Goal: Task Accomplishment & Management: Manage account settings

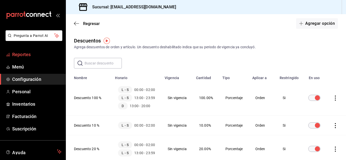
click at [19, 53] on span "Reportes" at bounding box center [36, 54] width 49 height 7
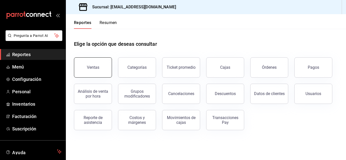
click at [92, 65] on button "Ventas" at bounding box center [93, 67] width 38 height 20
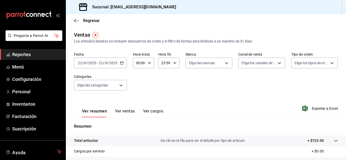
click at [100, 59] on div "[DATE] [DATE] - [DATE] [DATE]" at bounding box center [100, 63] width 53 height 11
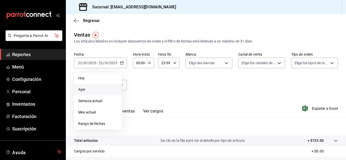
click at [81, 92] on span "Ayer" at bounding box center [97, 89] width 39 height 5
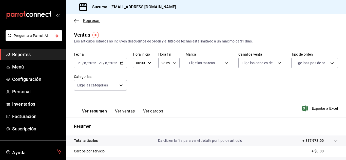
click at [76, 20] on icon "button" at bounding box center [76, 20] width 5 height 5
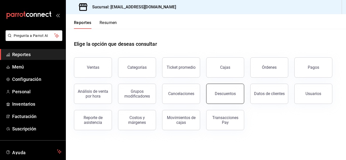
click at [237, 92] on button "Descuentos" at bounding box center [225, 94] width 38 height 20
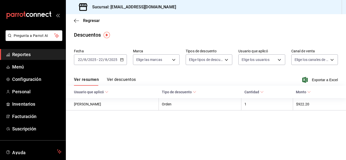
click at [99, 60] on input "22" at bounding box center [101, 60] width 5 height 4
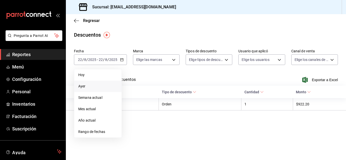
click at [86, 86] on span "Ayer" at bounding box center [97, 86] width 39 height 5
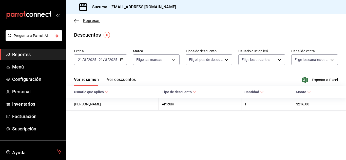
click at [79, 19] on span "Regresar" at bounding box center [87, 20] width 26 height 5
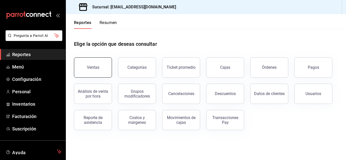
click at [89, 68] on div "Ventas" at bounding box center [93, 67] width 12 height 5
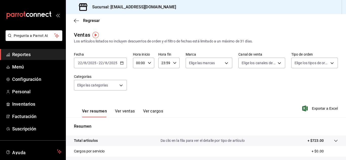
click at [110, 66] on div "[DATE] [DATE] - [DATE] [DATE]" at bounding box center [100, 63] width 53 height 11
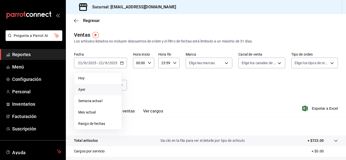
click at [82, 89] on span "Ayer" at bounding box center [97, 89] width 39 height 5
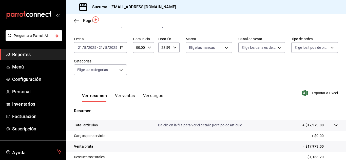
scroll to position [15, 0]
click at [120, 96] on button "Ver ventas" at bounding box center [125, 98] width 20 height 9
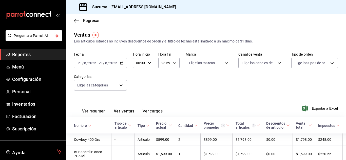
click at [149, 110] on button "Ver cargos" at bounding box center [153, 113] width 20 height 9
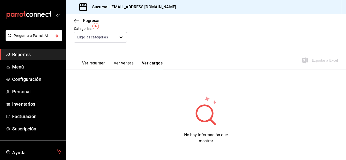
scroll to position [5, 0]
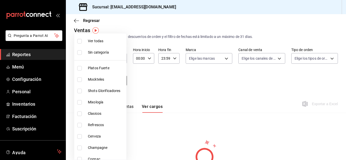
click at [120, 81] on body "Pregunta a Parrot AI Reportes Menú Configuración Personal Inventarios Facturaci…" at bounding box center [173, 80] width 346 height 160
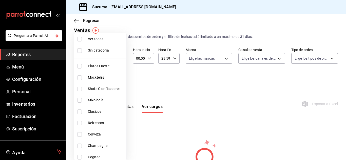
scroll to position [0, 0]
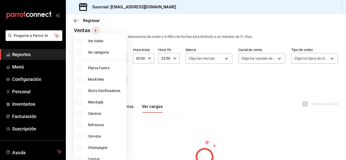
click at [79, 42] on input "checkbox" at bounding box center [79, 41] width 5 height 5
checkbox input "true"
type input "166245bc-2b74-42f2-a05b-673d3d312478,71ed7736-f644-45bf-b920-1606ece571f7,93357…"
checkbox input "true"
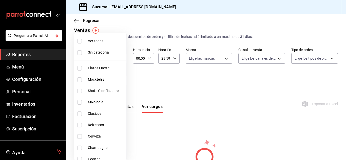
checkbox input "true"
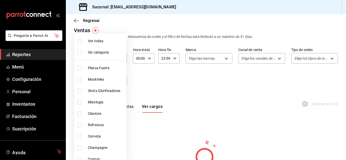
checkbox input "true"
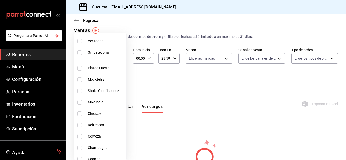
checkbox input "true"
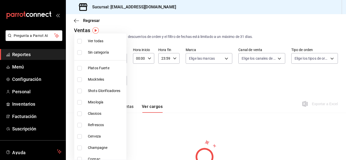
checkbox input "true"
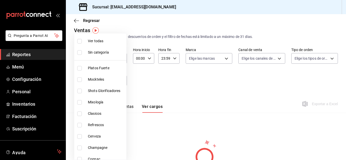
checkbox input "true"
click at [152, 72] on div at bounding box center [173, 80] width 346 height 160
click at [111, 80] on body "Pregunta a Parrot AI Reportes Menú Configuración Personal Inventarios Facturaci…" at bounding box center [173, 80] width 346 height 160
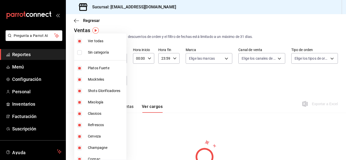
click at [149, 106] on div at bounding box center [173, 80] width 346 height 160
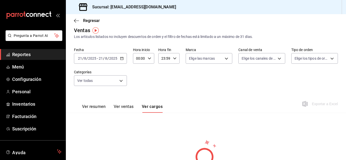
click at [122, 106] on button "Ver ventas" at bounding box center [124, 108] width 20 height 9
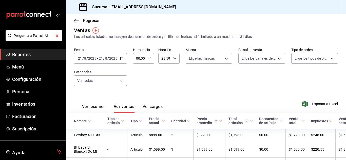
click at [94, 106] on button "Ver resumen" at bounding box center [94, 108] width 24 height 9
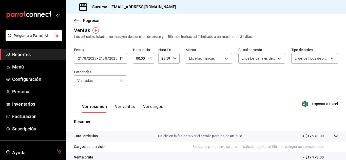
click at [148, 58] on icon "button" at bounding box center [150, 59] width 4 height 4
click at [138, 72] on span "00" at bounding box center [138, 71] width 2 height 4
click at [172, 60] on div at bounding box center [173, 80] width 346 height 160
click at [149, 59] on icon "button" at bounding box center [150, 59] width 4 height 4
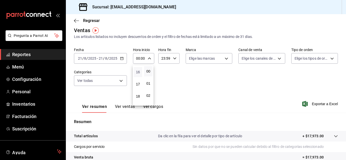
click at [137, 72] on span "16" at bounding box center [138, 72] width 2 height 4
type input "16:00"
click at [172, 58] on div at bounding box center [173, 80] width 346 height 160
click at [173, 58] on icon "button" at bounding box center [175, 59] width 4 height 4
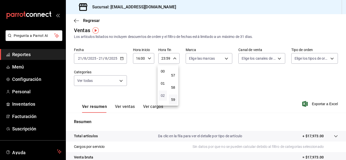
click at [162, 95] on span "02" at bounding box center [163, 96] width 2 height 4
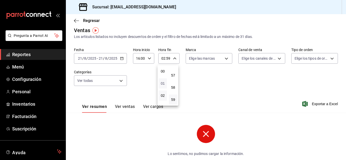
click at [163, 84] on span "01" at bounding box center [163, 84] width 2 height 4
click at [163, 78] on span "01" at bounding box center [163, 76] width 2 height 4
click at [164, 58] on div at bounding box center [173, 80] width 346 height 160
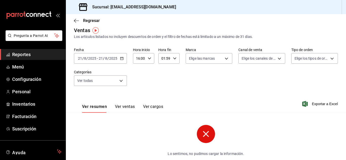
click at [173, 60] on icon "button" at bounding box center [175, 59] width 4 height 4
click at [164, 100] on button "11" at bounding box center [163, 98] width 8 height 10
click at [164, 100] on span "12" at bounding box center [163, 98] width 2 height 4
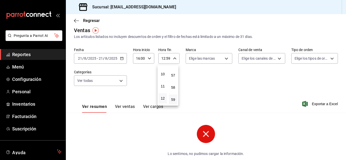
drag, startPoint x: 164, startPoint y: 100, endPoint x: 141, endPoint y: 94, distance: 22.9
click at [141, 94] on div "00 01 02 03 04 05 06 07 08 09 10 11 12 13 14 15 16 17 18 19 20 21 22 23 00 01 0…" at bounding box center [173, 81] width 346 height 159
click at [168, 61] on div at bounding box center [173, 80] width 346 height 160
click at [173, 59] on icon "button" at bounding box center [175, 59] width 4 height 4
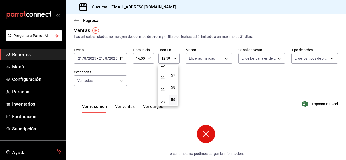
scroll to position [251, 0]
click at [163, 101] on span "23" at bounding box center [163, 100] width 2 height 4
type input "23:59"
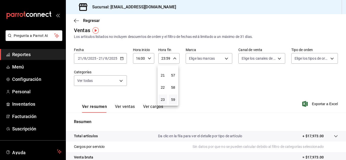
click at [226, 116] on div at bounding box center [173, 80] width 346 height 160
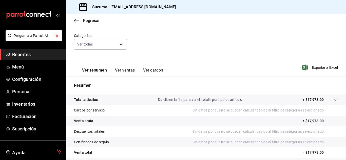
scroll to position [39, 0]
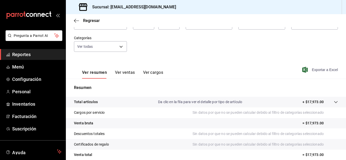
click at [327, 69] on span "Exportar a Excel" at bounding box center [320, 70] width 35 height 6
click at [128, 72] on button "Ver ventas" at bounding box center [125, 74] width 20 height 9
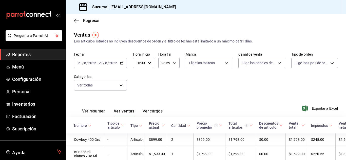
click at [93, 112] on button "Ver resumen" at bounding box center [94, 113] width 24 height 9
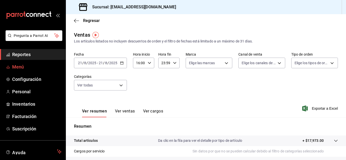
click at [16, 64] on span "Menú" at bounding box center [36, 67] width 49 height 7
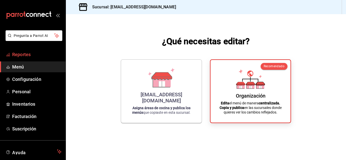
click at [17, 56] on span "Reportes" at bounding box center [36, 54] width 49 height 7
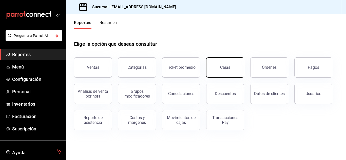
click at [230, 68] on button "Cajas" at bounding box center [225, 67] width 38 height 20
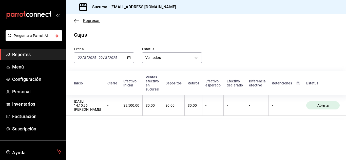
click at [79, 19] on icon "button" at bounding box center [76, 20] width 5 height 5
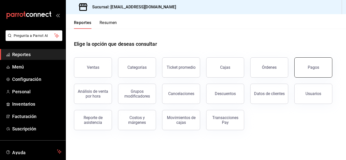
click at [321, 71] on button "Pagos" at bounding box center [313, 67] width 38 height 20
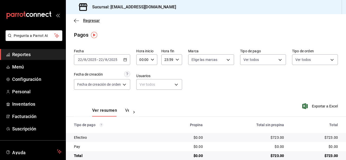
click at [76, 21] on icon "button" at bounding box center [76, 20] width 5 height 5
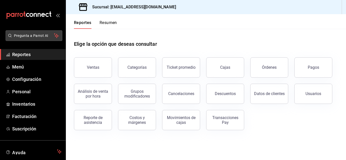
click at [27, 33] on span "Pregunta a Parrot AI" at bounding box center [34, 35] width 40 height 5
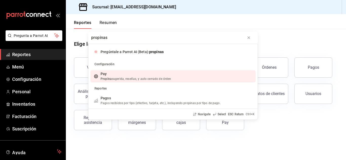
type input "propinas"
click at [130, 73] on div "Pay" at bounding box center [136, 73] width 70 height 5
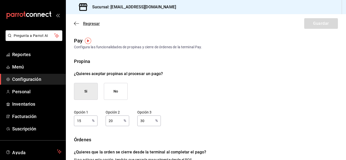
click at [76, 25] on icon "button" at bounding box center [75, 24] width 2 height 4
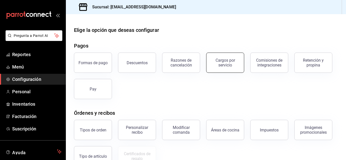
click at [227, 59] on div "Cargos por servicio" at bounding box center [224, 63] width 31 height 10
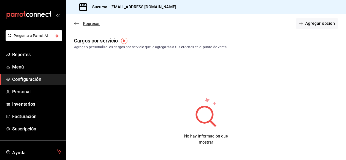
click at [75, 22] on icon "button" at bounding box center [76, 23] width 5 height 5
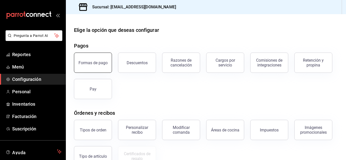
click at [102, 62] on div "Formas de pago" at bounding box center [92, 63] width 29 height 5
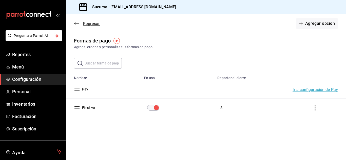
click at [76, 23] on icon "button" at bounding box center [76, 23] width 5 height 5
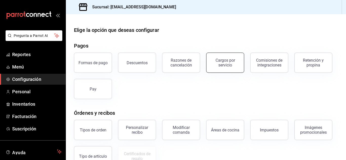
click at [221, 63] on div "Cargos por servicio" at bounding box center [224, 63] width 31 height 10
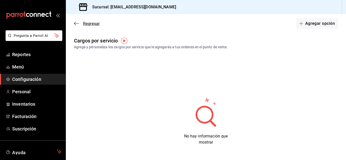
click at [76, 24] on icon "button" at bounding box center [76, 23] width 5 height 5
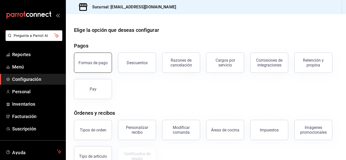
click at [84, 67] on button "Formas de pago" at bounding box center [93, 63] width 38 height 20
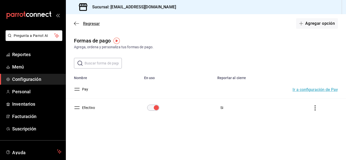
click at [75, 24] on icon "button" at bounding box center [76, 23] width 5 height 0
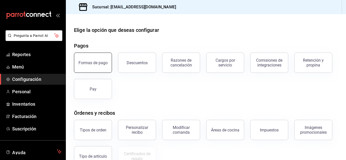
click at [106, 58] on button "Formas de pago" at bounding box center [93, 63] width 38 height 20
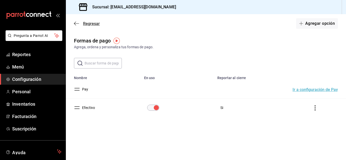
click at [76, 23] on icon "button" at bounding box center [76, 23] width 5 height 5
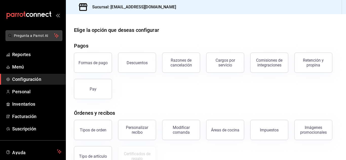
click at [28, 37] on span "Pregunta a Parrot AI" at bounding box center [34, 35] width 40 height 5
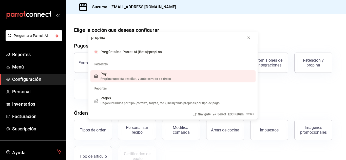
type input "propina"
click at [115, 76] on div "Pay" at bounding box center [136, 73] width 70 height 5
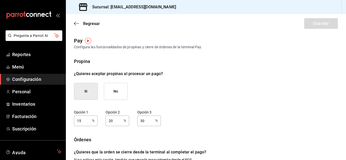
click at [90, 121] on div "15 % Opción 1" at bounding box center [86, 121] width 24 height 11
type input "10"
click at [115, 122] on input "20" at bounding box center [114, 121] width 16 height 10
type input "2"
type input "15"
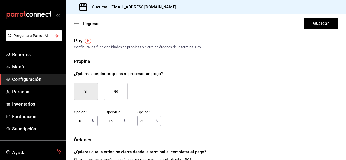
click at [151, 120] on input "30" at bounding box center [145, 121] width 16 height 10
type input "3"
type input "20"
click at [309, 23] on button "Guardar" at bounding box center [321, 23] width 34 height 11
click at [75, 22] on icon "button" at bounding box center [76, 23] width 5 height 5
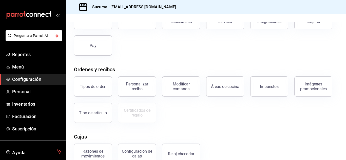
scroll to position [96, 0]
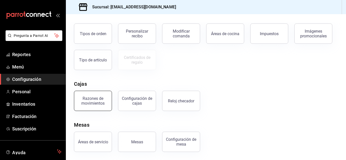
click at [101, 96] on button "Razones de movimientos" at bounding box center [93, 101] width 38 height 20
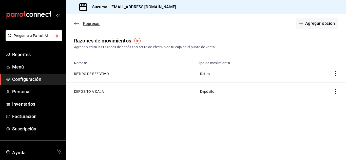
click at [78, 22] on icon "button" at bounding box center [76, 23] width 5 height 5
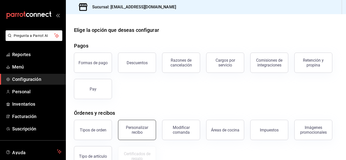
scroll to position [96, 0]
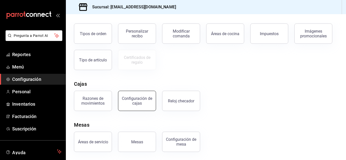
click at [145, 106] on button "Configuración de cajas" at bounding box center [137, 101] width 38 height 20
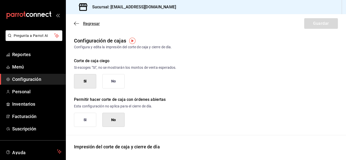
click at [75, 25] on icon "button" at bounding box center [76, 23] width 5 height 5
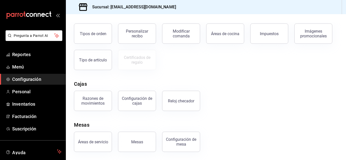
scroll to position [95, 0]
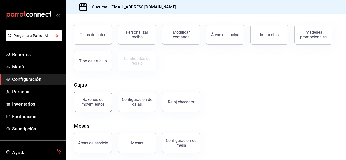
click at [93, 95] on button "Razones de movimientos" at bounding box center [93, 102] width 38 height 20
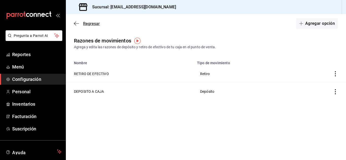
click at [77, 21] on span "Regresar" at bounding box center [87, 23] width 26 height 5
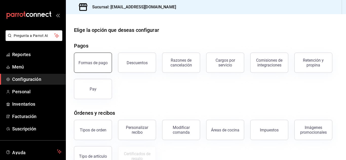
click at [97, 58] on button "Formas de pago" at bounding box center [93, 63] width 38 height 20
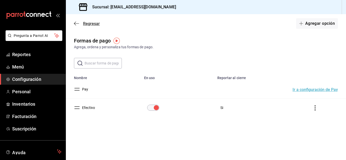
click at [75, 23] on icon "button" at bounding box center [76, 23] width 5 height 5
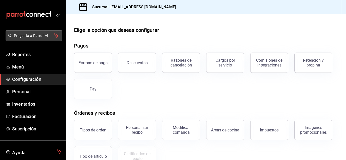
click at [43, 34] on span "Pregunta a Parrot AI" at bounding box center [34, 35] width 40 height 5
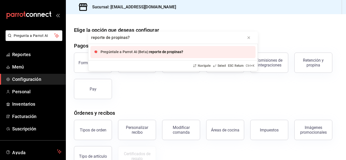
type input "reporte de propinas?"
click at [149, 52] on span "reporte de propinas?" at bounding box center [166, 52] width 34 height 4
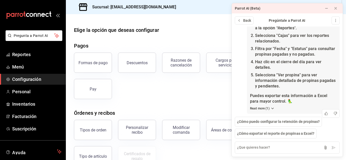
scroll to position [47, 0]
click at [194, 75] on div "Formas de pago Descuentos Razones de cancelación Cargos por servicio Comisiones…" at bounding box center [203, 73] width 270 height 53
click at [328, 7] on icon at bounding box center [326, 8] width 4 height 4
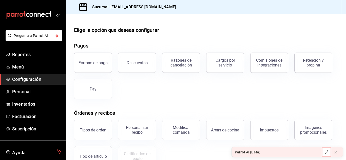
scroll to position [96, 0]
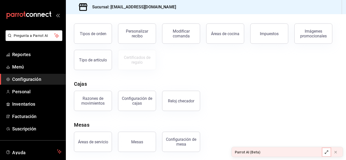
click at [326, 153] on icon at bounding box center [326, 152] width 4 height 4
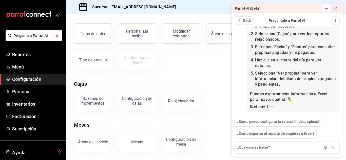
scroll to position [51, 0]
click at [96, 105] on div "Razones de movimientos" at bounding box center [92, 101] width 31 height 10
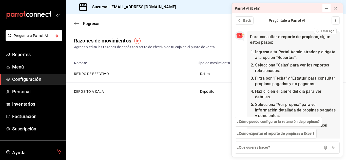
scroll to position [17, 0]
click at [21, 53] on span "Reportes" at bounding box center [36, 54] width 49 height 7
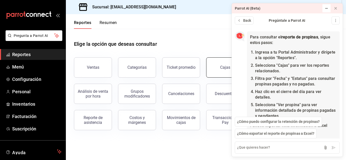
click at [213, 64] on button "Cajas" at bounding box center [225, 67] width 38 height 20
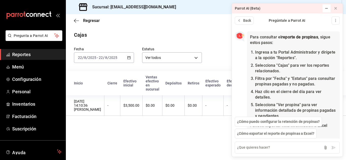
click at [81, 58] on input "22" at bounding box center [80, 58] width 5 height 4
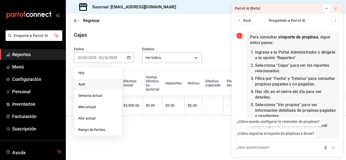
click at [84, 83] on span "Ayer" at bounding box center [97, 84] width 39 height 5
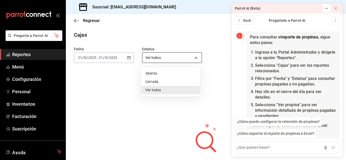
click at [193, 59] on body "Pregunta a Parrot AI Reportes Menú Configuración Personal Inventarios Facturaci…" at bounding box center [173, 80] width 346 height 160
click at [155, 82] on li "Cerrada" at bounding box center [170, 82] width 58 height 8
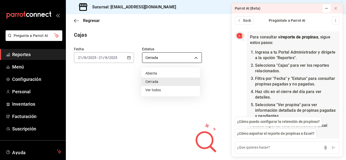
click at [164, 57] on body "Pregunta a Parrot AI Reportes Menú Configuración Personal Inventarios Facturaci…" at bounding box center [173, 80] width 346 height 160
click at [152, 76] on li "Abierta" at bounding box center [170, 73] width 58 height 8
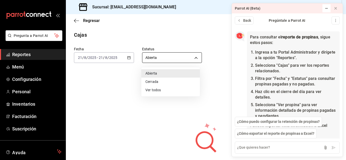
click at [153, 53] on body "Pregunta a Parrot AI Reportes Menú Configuración Personal Inventarios Facturaci…" at bounding box center [173, 80] width 346 height 160
click at [155, 91] on li "Ver todos" at bounding box center [170, 90] width 58 height 8
type input "ALL"
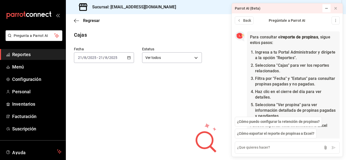
click at [96, 55] on div "[DATE] [DATE] - [DATE] [DATE]" at bounding box center [104, 57] width 60 height 11
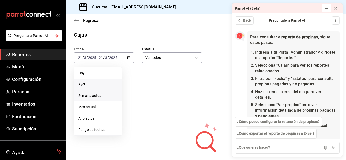
click at [89, 93] on span "Semana actual" at bounding box center [97, 95] width 39 height 5
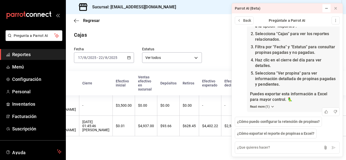
scroll to position [54, 0]
click at [329, 10] on button at bounding box center [326, 8] width 8 height 8
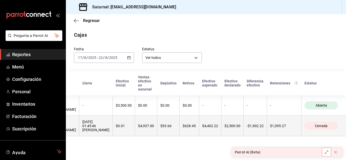
scroll to position [0, 37]
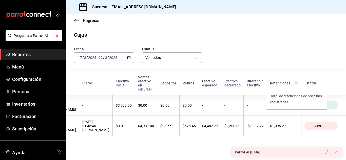
click at [296, 85] on circle "Total de retenciones de propinas registradas" at bounding box center [296, 83] width 4 height 4
click at [74, 20] on icon "button" at bounding box center [76, 20] width 5 height 5
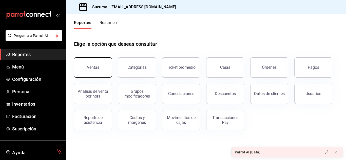
click at [91, 75] on button "Ventas" at bounding box center [93, 67] width 38 height 20
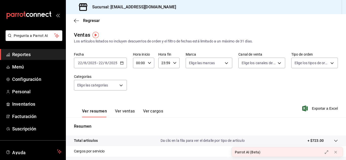
click at [121, 64] on icon "button" at bounding box center [122, 63] width 4 height 4
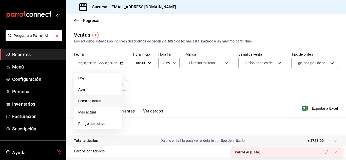
click at [87, 102] on span "Semana actual" at bounding box center [97, 101] width 39 height 5
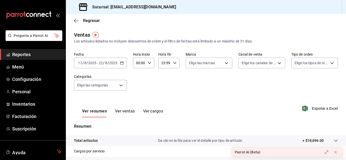
click at [112, 64] on input "2025" at bounding box center [113, 63] width 9 height 4
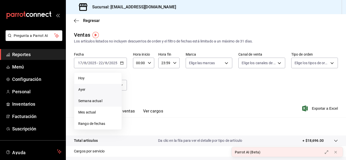
click at [84, 91] on span "Ayer" at bounding box center [97, 89] width 39 height 5
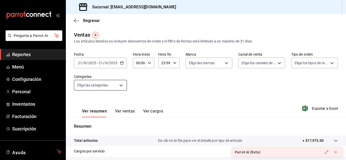
click at [107, 87] on body "Pregunta a Parrot AI Reportes Menú Configuración Personal Inventarios Facturaci…" at bounding box center [173, 80] width 346 height 160
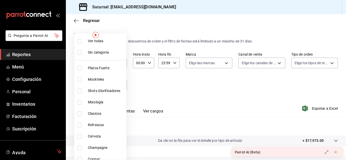
click at [155, 85] on div at bounding box center [173, 80] width 346 height 160
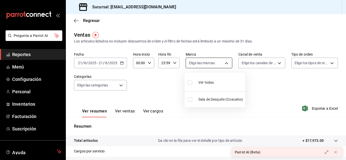
click at [203, 63] on body "Pregunta a Parrot AI Reportes Menú Configuración Personal Inventarios Facturaci…" at bounding box center [173, 80] width 346 height 160
click at [191, 100] on input "checkbox" at bounding box center [190, 99] width 5 height 5
checkbox input "true"
type input "62a8501e-83aa-44fc-a14d-b1e4ad847988"
checkbox input "true"
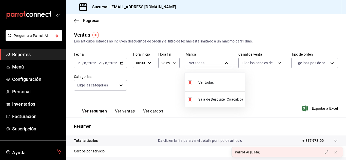
click at [252, 65] on div at bounding box center [173, 80] width 346 height 160
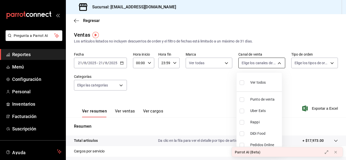
click at [251, 63] on body "Pregunta a Parrot AI Reportes Menú Configuración Personal Inventarios Facturaci…" at bounding box center [173, 80] width 346 height 160
click at [297, 62] on div at bounding box center [173, 80] width 346 height 160
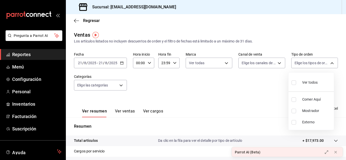
click at [297, 62] on body "Pregunta a Parrot AI Reportes Menú Configuración Personal Inventarios Facturaci…" at bounding box center [173, 80] width 346 height 160
click at [268, 87] on div at bounding box center [173, 80] width 346 height 160
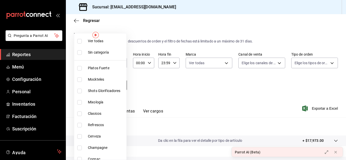
click at [103, 86] on body "Pregunta a Parrot AI Reportes Menú Configuración Personal Inventarios Facturaci…" at bounding box center [173, 80] width 346 height 160
click at [162, 95] on div at bounding box center [173, 80] width 346 height 160
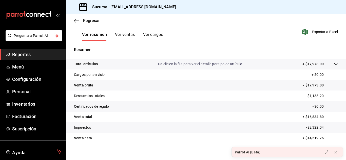
scroll to position [82, 0]
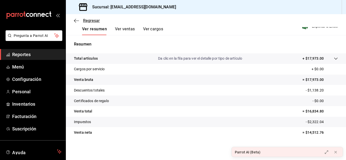
click at [76, 23] on icon "button" at bounding box center [76, 20] width 5 height 5
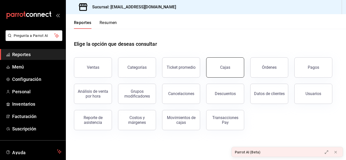
click at [238, 75] on button "Cajas" at bounding box center [225, 67] width 38 height 20
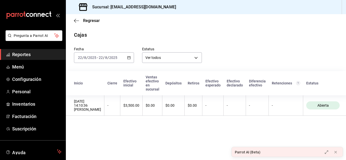
click at [114, 57] on input "2025" at bounding box center [113, 58] width 9 height 4
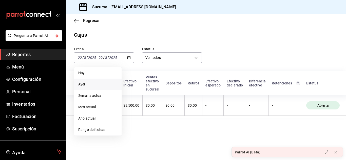
click at [85, 86] on span "Ayer" at bounding box center [97, 84] width 39 height 5
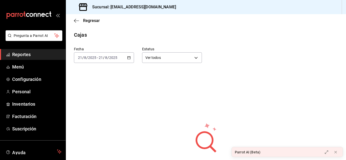
click at [98, 56] on div "[DATE] [DATE]" at bounding box center [108, 58] width 20 height 4
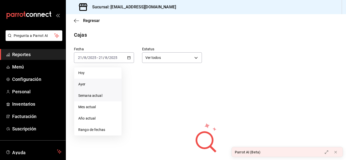
click at [96, 97] on span "Semana actual" at bounding box center [97, 95] width 39 height 5
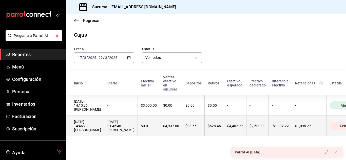
scroll to position [0, 37]
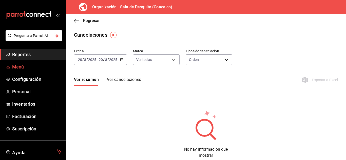
click at [17, 67] on span "Menú" at bounding box center [36, 67] width 49 height 7
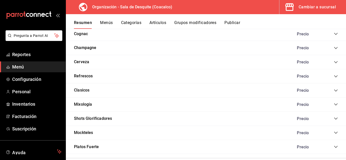
scroll to position [607, 0]
click at [83, 90] on button "Clasicos" at bounding box center [81, 90] width 15 height 6
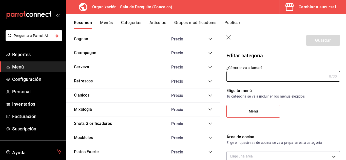
type input "Clasicos"
type input "211755714886762"
type input "e9a3730d-e1df-4c9f-b4f7-b50c8000d11a"
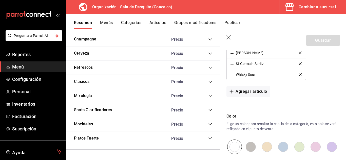
scroll to position [197, 0]
click at [249, 90] on button "Agregar artículo" at bounding box center [248, 91] width 44 height 11
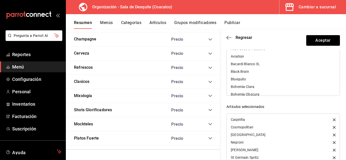
scroll to position [0, 0]
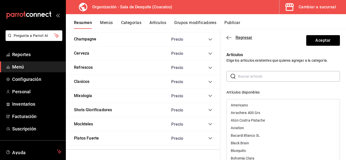
click at [229, 36] on icon "button" at bounding box center [228, 37] width 5 height 5
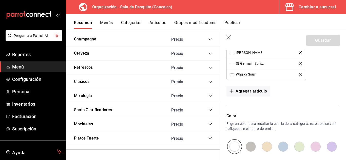
click at [208, 83] on icon "collapse-category-row" at bounding box center [209, 82] width 3 height 2
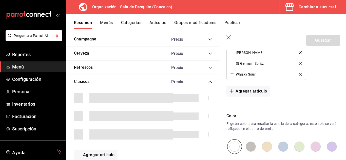
click at [208, 83] on icon "collapse-category-row" at bounding box center [210, 82] width 4 height 4
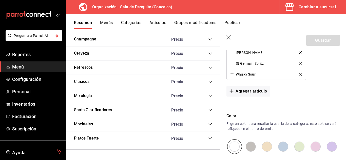
click at [208, 83] on icon "collapse-category-row" at bounding box center [209, 82] width 3 height 2
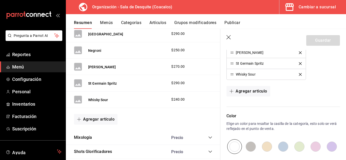
scroll to position [717, 0]
click at [96, 120] on button "Agregar artículo" at bounding box center [96, 119] width 44 height 11
click at [94, 144] on li "Artículo nuevo" at bounding box center [94, 145] width 40 height 12
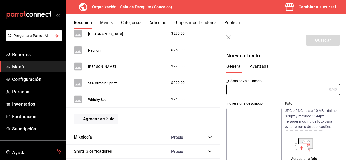
type input "AR-1755912803813"
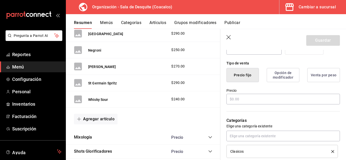
scroll to position [115, 0]
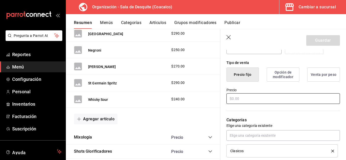
type input "Apero spritz"
click at [261, 100] on input "text" at bounding box center [282, 98] width 113 height 11
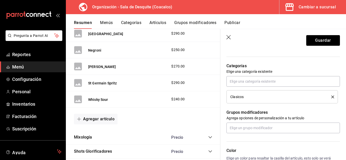
scroll to position [170, 0]
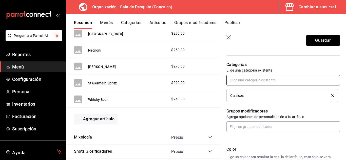
type input "$210.00"
click at [234, 80] on input "text" at bounding box center [282, 80] width 113 height 11
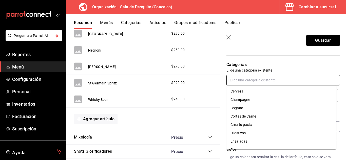
scroll to position [26, 0]
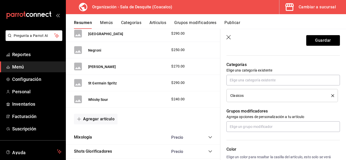
click at [280, 56] on div "Categorías Elige una categoría existente Clasicos" at bounding box center [280, 75] width 120 height 53
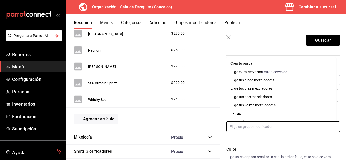
click at [246, 126] on input "text" at bounding box center [282, 127] width 113 height 11
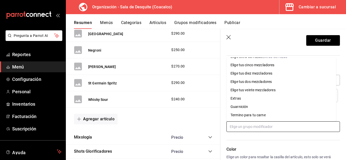
scroll to position [15, 0]
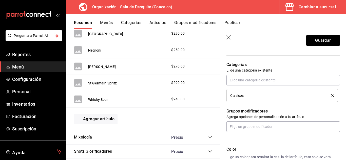
click at [270, 140] on hr at bounding box center [282, 140] width 113 height 0
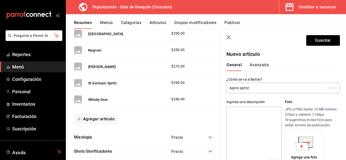
scroll to position [0, 0]
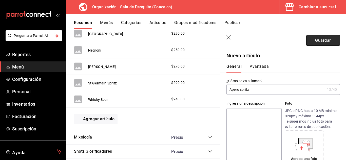
click at [314, 38] on button "Guardar" at bounding box center [323, 40] width 34 height 11
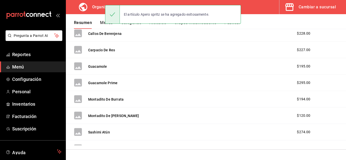
scroll to position [104, 0]
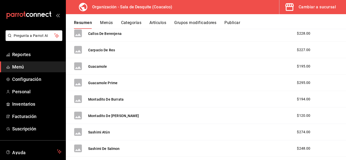
click at [229, 24] on button "Publicar" at bounding box center [232, 24] width 16 height 9
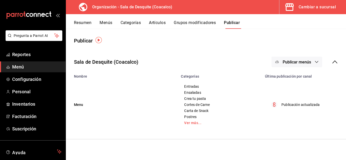
click at [294, 62] on span "Publicar menús" at bounding box center [297, 62] width 28 height 5
click at [297, 80] on span "Punto de venta" at bounding box center [304, 78] width 24 height 5
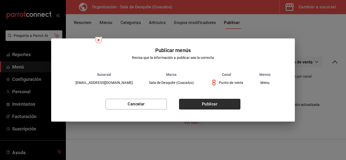
click at [205, 106] on button "Publicar" at bounding box center [209, 104] width 61 height 11
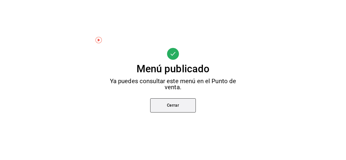
click at [166, 108] on button "Cerrar" at bounding box center [173, 106] width 46 height 14
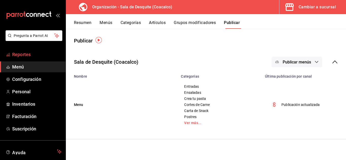
click at [20, 54] on span "Reportes" at bounding box center [36, 54] width 49 height 7
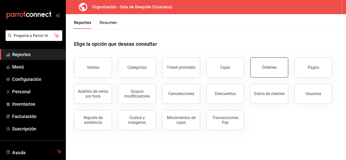
click at [271, 71] on button "Órdenes" at bounding box center [269, 67] width 38 height 20
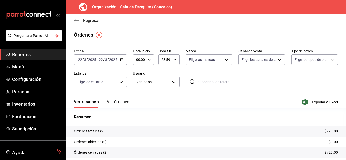
click at [75, 21] on icon "button" at bounding box center [76, 20] width 5 height 5
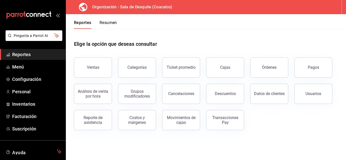
click at [294, 70] on div "Pagos" at bounding box center [310, 64] width 44 height 26
click at [298, 69] on button "Pagos" at bounding box center [313, 67] width 38 height 20
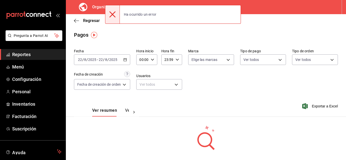
click at [116, 14] on div at bounding box center [112, 14] width 15 height 18
click at [112, 14] on icon at bounding box center [112, 14] width 6 height 6
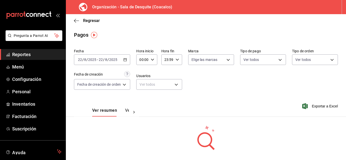
click at [23, 58] on link "Reportes" at bounding box center [33, 54] width 66 height 11
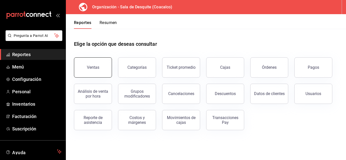
click at [99, 64] on button "Ventas" at bounding box center [93, 67] width 38 height 20
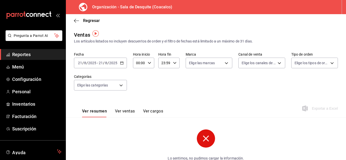
scroll to position [3, 0]
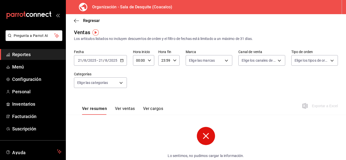
click at [109, 61] on input "2025" at bounding box center [113, 60] width 9 height 4
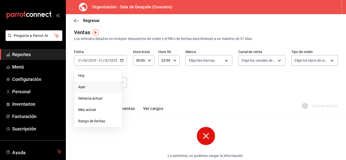
click at [80, 86] on span "Ayer" at bounding box center [97, 87] width 39 height 5
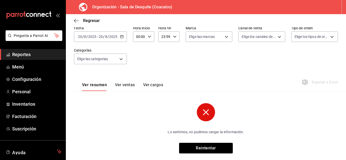
scroll to position [36, 0]
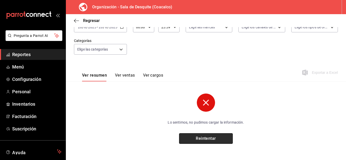
click at [204, 138] on button "Reintentar" at bounding box center [206, 138] width 54 height 11
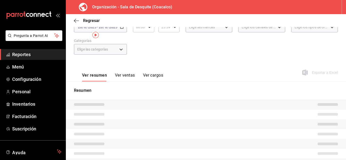
scroll to position [0, 0]
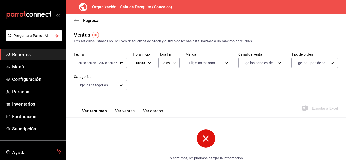
click at [123, 62] on div "2025-08-20 20 / 8 / 2025 - 2025-08-20 20 / 8 / 2025" at bounding box center [100, 63] width 53 height 11
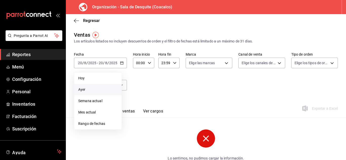
click at [83, 89] on span "Ayer" at bounding box center [97, 89] width 39 height 5
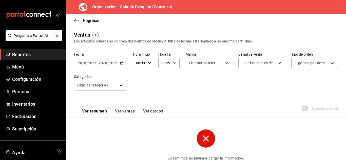
click at [81, 61] on input "20" at bounding box center [80, 63] width 5 height 4
click at [123, 64] on \(Stroke\) "button" at bounding box center [121, 63] width 3 height 3
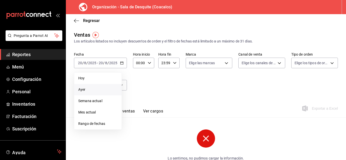
click at [83, 91] on span "Ayer" at bounding box center [97, 89] width 39 height 5
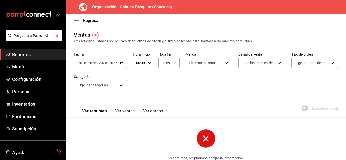
click at [92, 64] on input "2025" at bounding box center [92, 63] width 9 height 4
click at [82, 63] on input "20" at bounding box center [80, 63] width 5 height 4
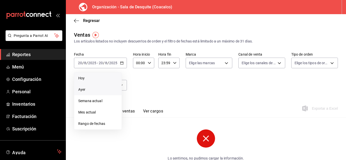
click at [80, 79] on span "Hoy" at bounding box center [97, 78] width 39 height 5
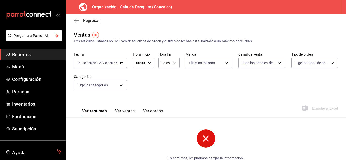
click at [78, 21] on icon "button" at bounding box center [76, 20] width 5 height 5
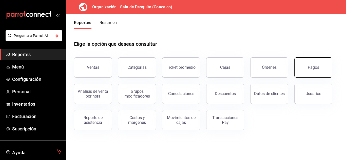
click at [326, 70] on button "Pagos" at bounding box center [313, 67] width 38 height 20
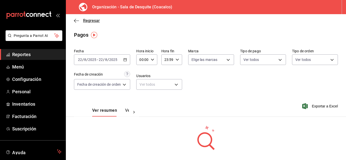
click at [80, 19] on span "Regresar" at bounding box center [87, 20] width 26 height 5
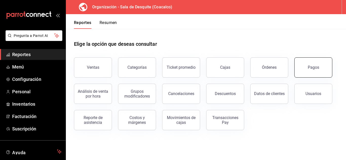
click at [308, 71] on button "Pagos" at bounding box center [313, 67] width 38 height 20
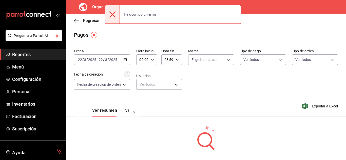
click at [113, 111] on button "Ver resumen" at bounding box center [104, 112] width 25 height 9
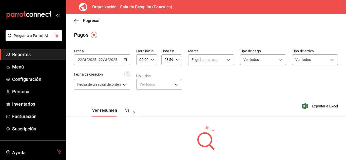
click at [135, 112] on icon at bounding box center [133, 112] width 5 height 5
click at [123, 110] on button "Ver pagos" at bounding box center [119, 112] width 19 height 9
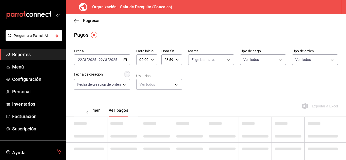
scroll to position [0, 15]
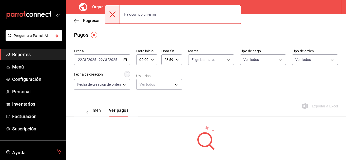
click at [101, 58] on input "22" at bounding box center [101, 60] width 5 height 4
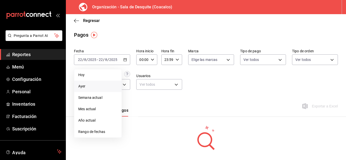
click at [78, 87] on span "Ayer" at bounding box center [97, 86] width 39 height 5
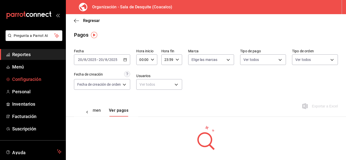
click at [21, 83] on span "Configuración" at bounding box center [36, 79] width 49 height 7
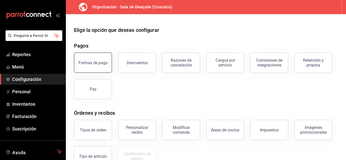
click at [89, 66] on button "Formas de pago" at bounding box center [93, 63] width 38 height 20
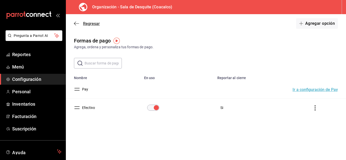
click at [74, 24] on icon "button" at bounding box center [75, 24] width 2 height 4
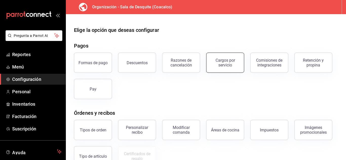
click at [217, 66] on div "Cargos por servicio" at bounding box center [224, 63] width 31 height 10
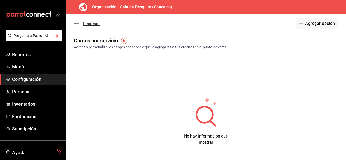
click at [78, 23] on icon "button" at bounding box center [76, 23] width 5 height 5
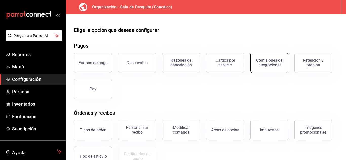
click at [253, 67] on button "Comisiones de integraciones" at bounding box center [269, 63] width 38 height 20
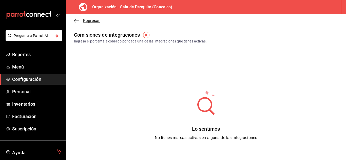
click at [77, 19] on icon "button" at bounding box center [76, 20] width 5 height 5
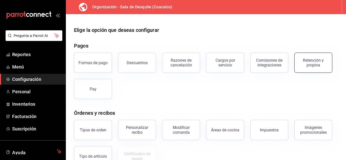
click at [311, 61] on div "Retención y propina" at bounding box center [313, 63] width 31 height 10
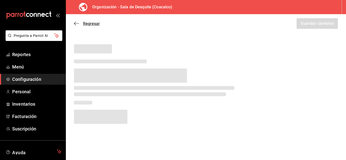
click at [76, 24] on icon "button" at bounding box center [76, 23] width 5 height 5
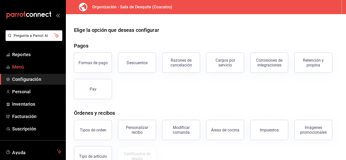
click at [19, 67] on span "Menú" at bounding box center [36, 67] width 49 height 7
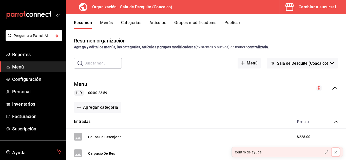
click at [336, 152] on icon at bounding box center [335, 152] width 4 height 4
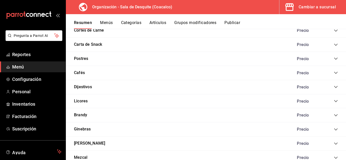
scroll to position [424, 0]
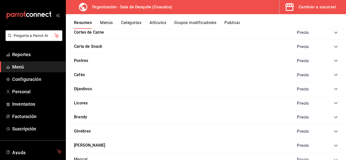
click at [82, 63] on button "Postres" at bounding box center [81, 61] width 14 height 6
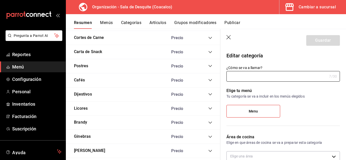
type input "Postres"
type input "61755714886762"
type input "9939658a-8f11-48d3-80bc-8668a268f655"
click at [209, 67] on div "Postres Precio" at bounding box center [143, 66] width 154 height 14
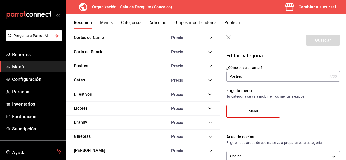
click at [208, 66] on icon "collapse-category-row" at bounding box center [210, 66] width 4 height 4
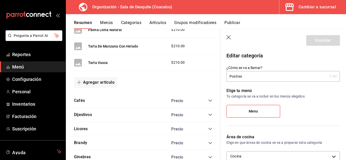
scroll to position [510, 0]
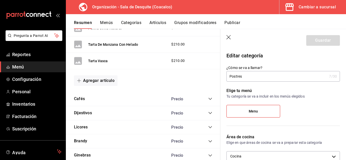
click at [100, 82] on button "Agregar artículo" at bounding box center [96, 80] width 44 height 11
click at [100, 107] on li "Artículo nuevo" at bounding box center [94, 107] width 40 height 12
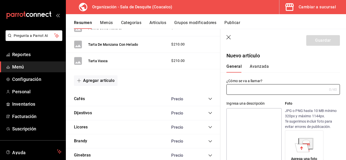
type input "AR-1755917085939"
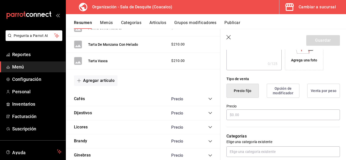
scroll to position [102, 0]
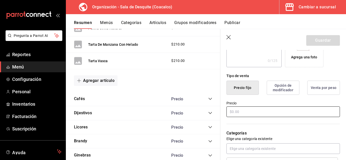
type input "Tiramusi"
click at [246, 108] on input "text" at bounding box center [282, 112] width 113 height 11
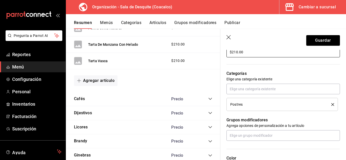
scroll to position [162, 0]
type input "$210.00"
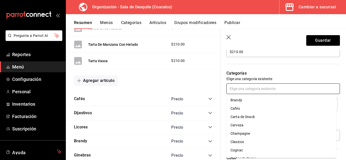
click at [242, 91] on input "text" at bounding box center [282, 89] width 113 height 11
click at [262, 78] on p "Elige una categoría existente" at bounding box center [282, 78] width 113 height 5
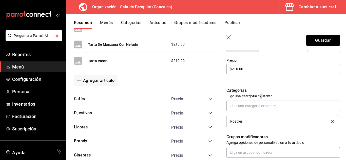
scroll to position [0, 0]
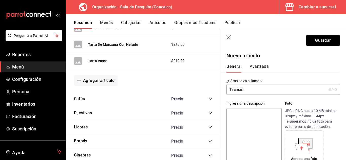
click at [245, 91] on input "Tiramusi" at bounding box center [276, 90] width 101 height 10
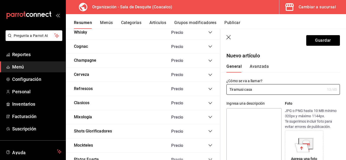
scroll to position [726, 0]
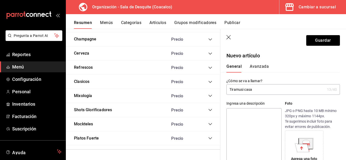
click at [282, 92] on input "Tiramusi casa" at bounding box center [275, 90] width 99 height 10
click at [282, 92] on input "Tiramusi c" at bounding box center [275, 90] width 99 height 10
type input "Tiramusi"
click at [321, 42] on button "Guardar" at bounding box center [323, 40] width 34 height 11
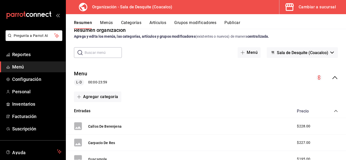
scroll to position [11, 0]
click at [234, 23] on button "Publicar" at bounding box center [232, 24] width 16 height 9
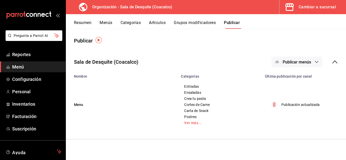
click at [301, 63] on span "Publicar menús" at bounding box center [297, 62] width 28 height 5
click at [298, 80] on span "Punto de venta" at bounding box center [304, 78] width 24 height 5
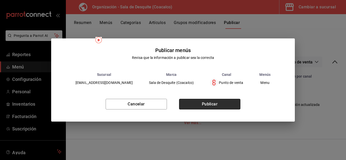
click at [233, 107] on button "Publicar" at bounding box center [209, 104] width 61 height 11
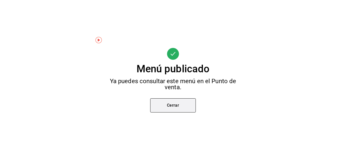
click at [174, 106] on button "Cerrar" at bounding box center [173, 106] width 46 height 14
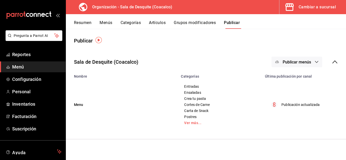
click at [109, 22] on button "Menús" at bounding box center [106, 24] width 13 height 9
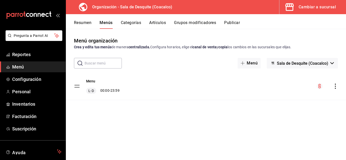
click at [299, 65] on span "Sala de Desquite (Coacalco)" at bounding box center [302, 63] width 51 height 5
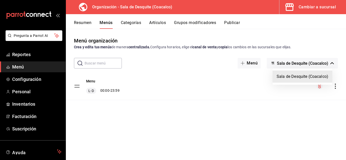
click at [215, 86] on div at bounding box center [173, 80] width 346 height 160
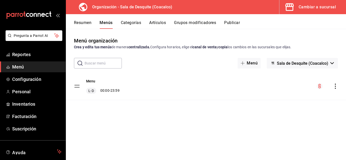
click at [136, 81] on div "Menu L-D 00:00 - 23:59" at bounding box center [206, 86] width 280 height 27
click at [91, 81] on button "Menu" at bounding box center [90, 81] width 9 height 5
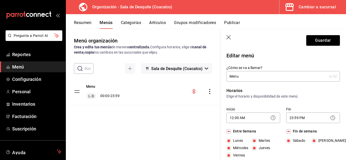
click at [231, 34] on header "Guardar" at bounding box center [283, 39] width 126 height 21
click at [229, 40] on header "Guardar" at bounding box center [283, 39] width 126 height 21
click at [229, 39] on icon "button" at bounding box center [228, 37] width 5 height 5
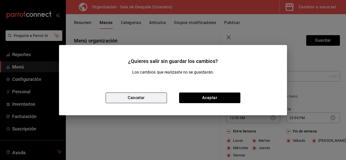
click at [148, 96] on button "Cancelar" at bounding box center [136, 98] width 61 height 11
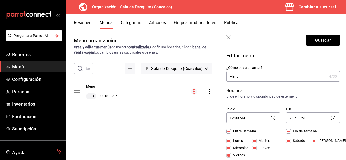
click at [108, 22] on button "Menús" at bounding box center [106, 24] width 13 height 9
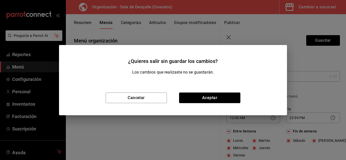
click at [198, 105] on div "Cancelar Aceptar" at bounding box center [173, 98] width 228 height 35
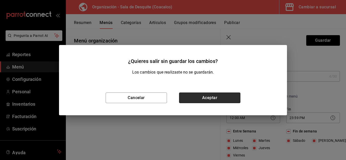
click at [200, 99] on button "Aceptar" at bounding box center [209, 98] width 61 height 11
checkbox input "false"
type input "1755917585517"
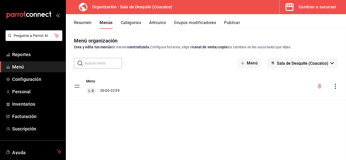
checkbox input "false"
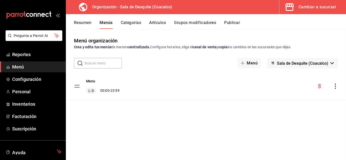
checkbox input "false"
click at [88, 82] on button "Menu" at bounding box center [90, 81] width 9 height 5
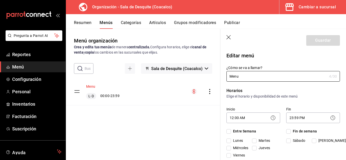
checkbox input "true"
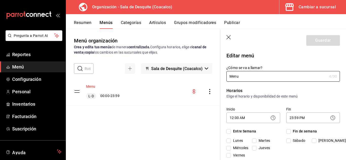
checkbox input "true"
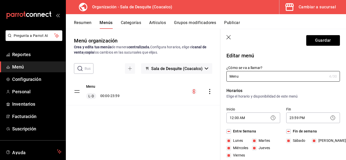
click at [229, 37] on icon "button" at bounding box center [228, 37] width 4 height 4
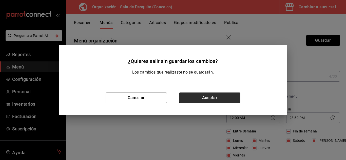
click at [183, 98] on button "Aceptar" at bounding box center [209, 98] width 61 height 11
checkbox input "false"
type input "1755917594602"
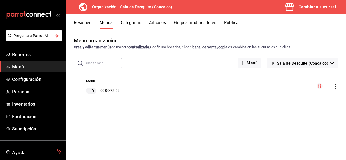
checkbox input "false"
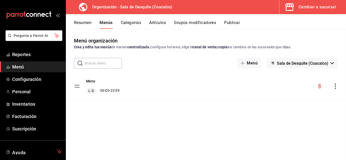
checkbox input "false"
click at [106, 22] on button "Menús" at bounding box center [106, 24] width 13 height 9
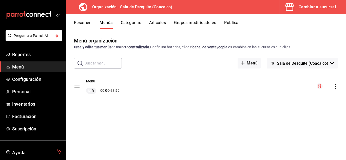
click at [18, 70] on link "Menú" at bounding box center [33, 67] width 66 height 11
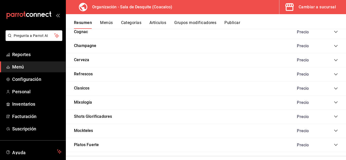
scroll to position [615, 0]
